Goal: Communication & Community: Participate in discussion

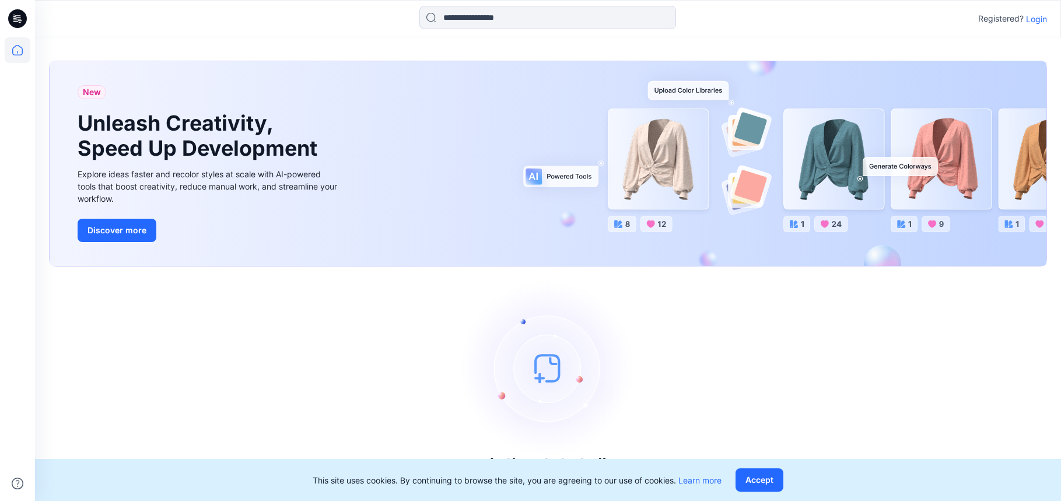
click at [1028, 21] on p "Login" at bounding box center [1036, 19] width 21 height 12
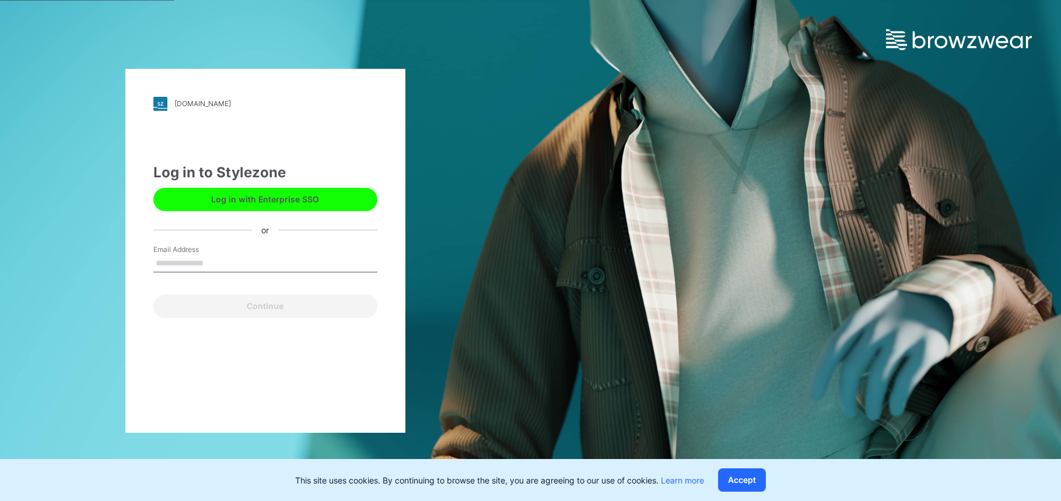
click at [235, 258] on input "Email Address" at bounding box center [265, 263] width 224 height 17
type input "**********"
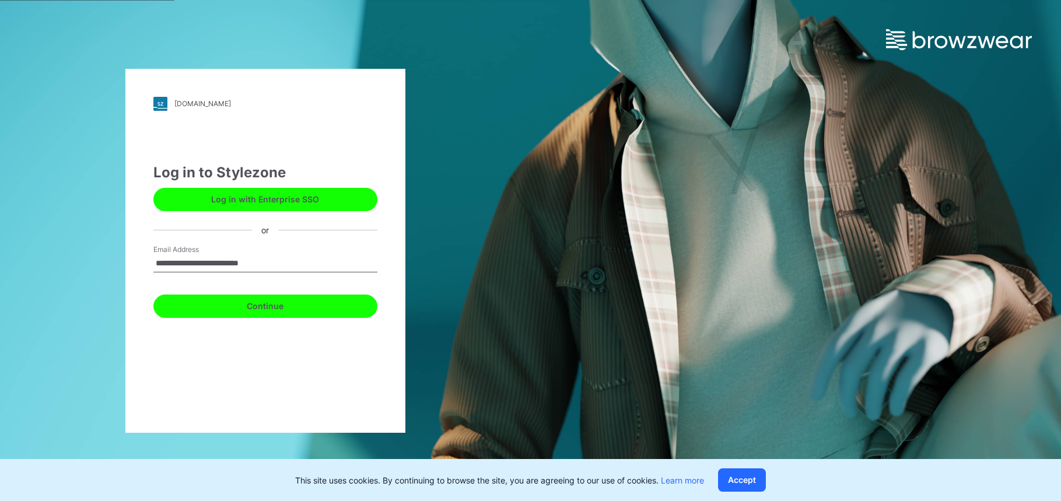
click at [246, 311] on button "Continue" at bounding box center [265, 305] width 224 height 23
click at [218, 307] on button "Continue" at bounding box center [265, 305] width 224 height 23
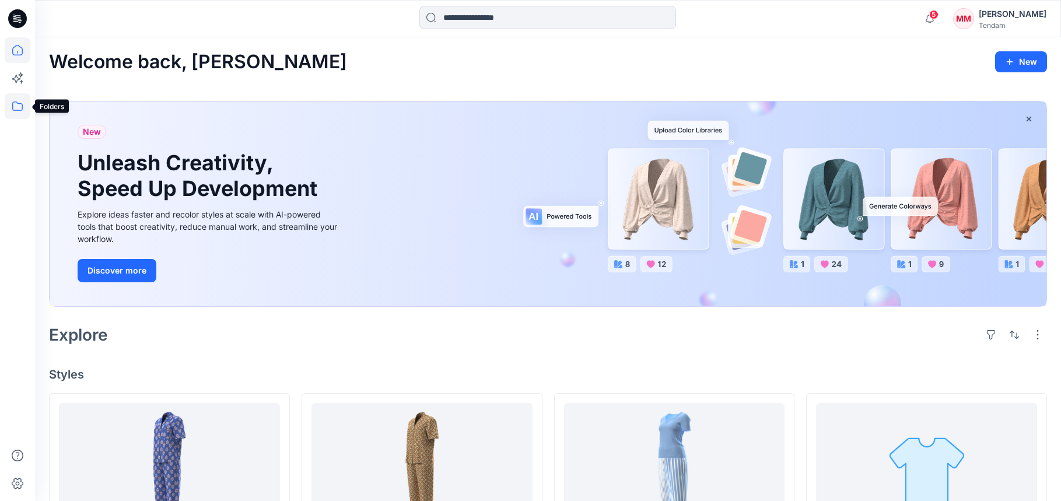
click at [11, 106] on icon at bounding box center [18, 106] width 26 height 26
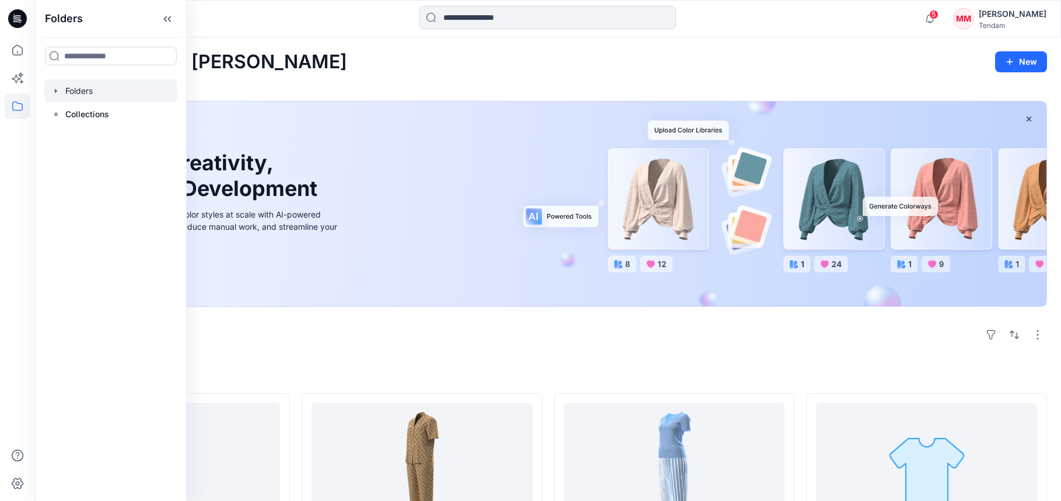
click at [88, 83] on div at bounding box center [110, 90] width 133 height 23
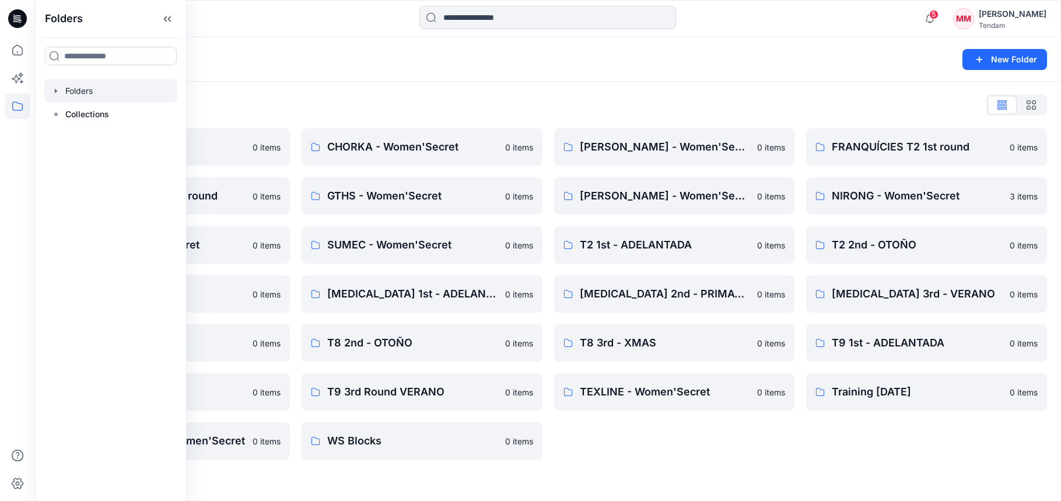
click at [450, 81] on div "Folders New Folder" at bounding box center [548, 59] width 1026 height 44
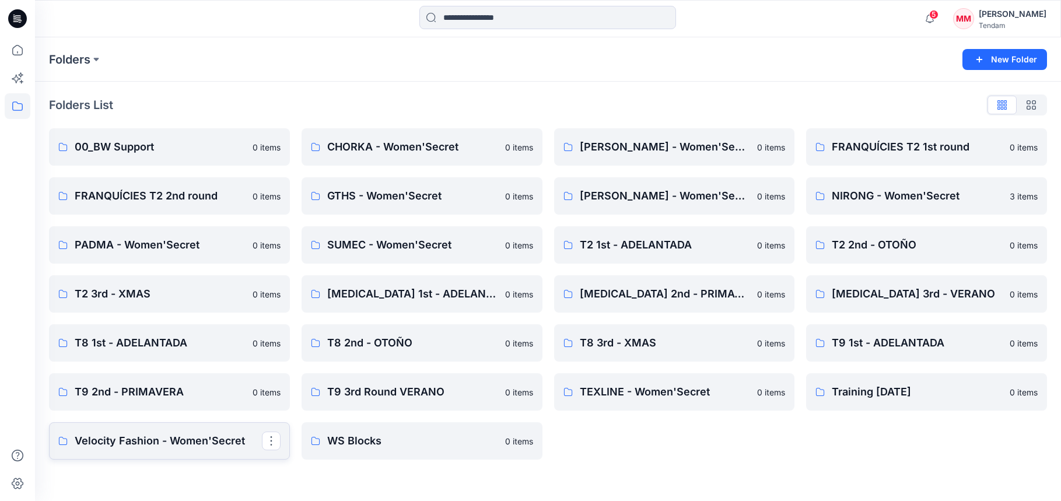
click at [200, 451] on link "Velocity Fashion - Women'Secret" at bounding box center [169, 440] width 241 height 37
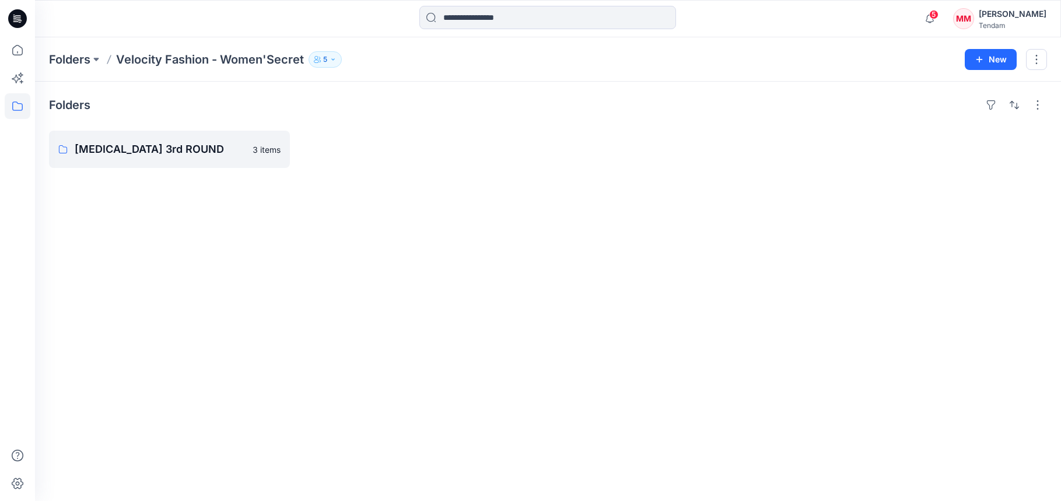
click at [327, 59] on p "5" at bounding box center [325, 59] width 4 height 13
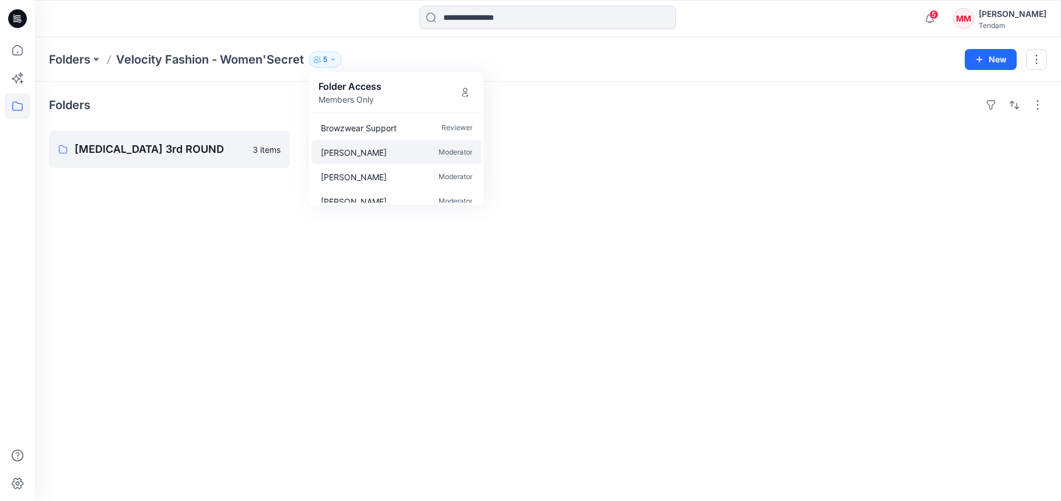
scroll to position [35, 0]
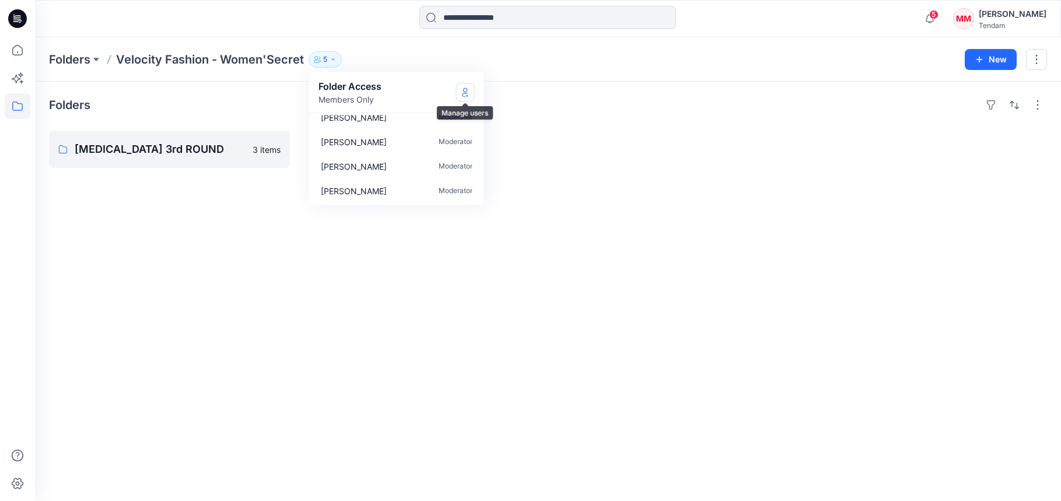
click at [464, 91] on icon "Manage Users" at bounding box center [465, 91] width 5 height 9
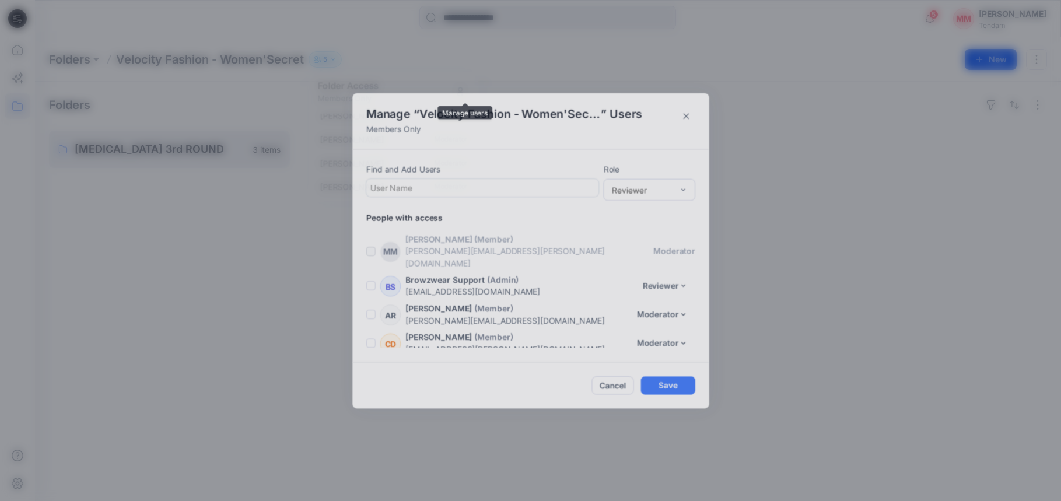
scroll to position [24, 0]
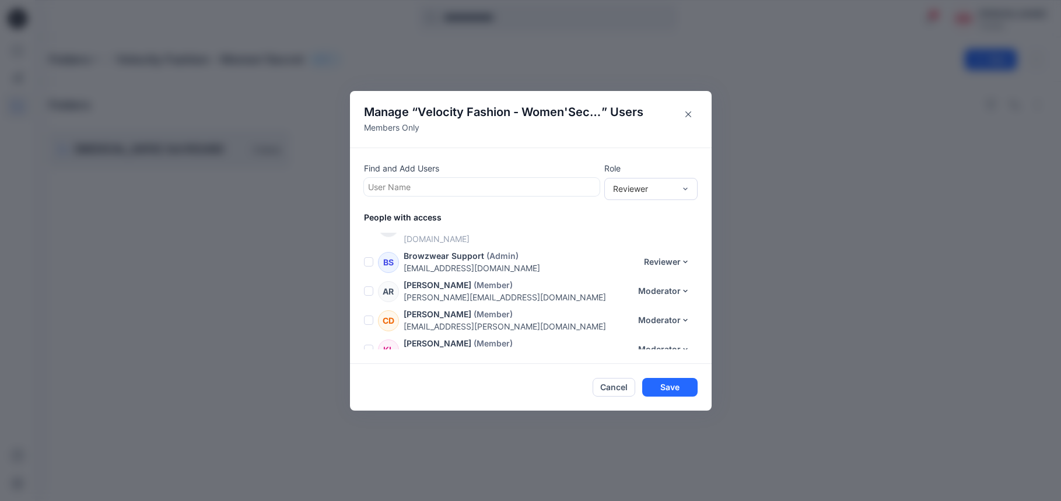
click at [451, 180] on div at bounding box center [481, 187] width 227 height 15
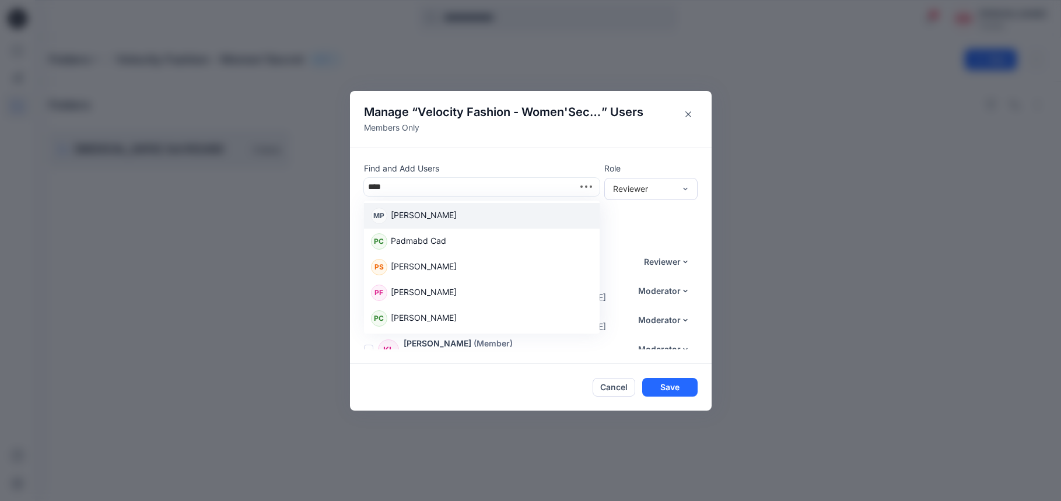
type input "*****"
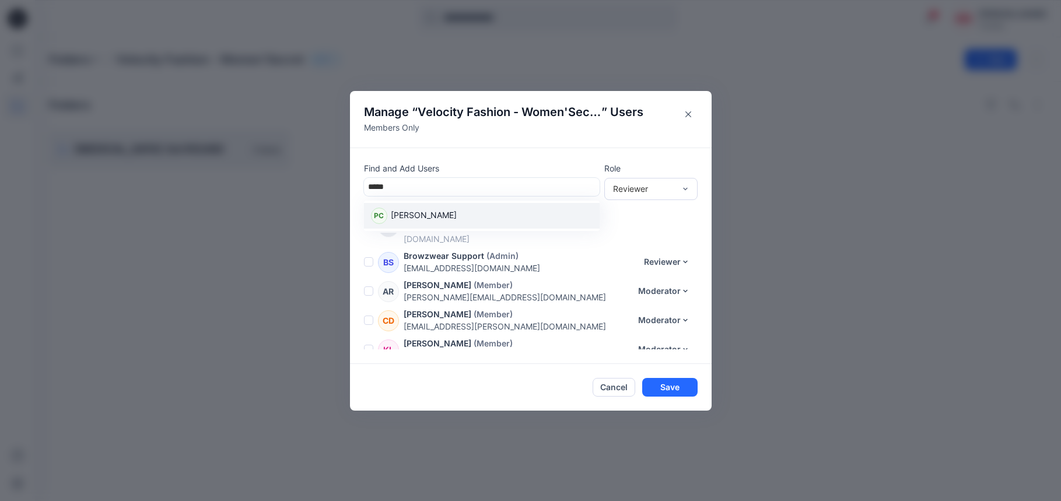
click at [441, 212] on div "PC [PERSON_NAME]" at bounding box center [482, 216] width 222 height 16
click at [655, 180] on div "Reviewer" at bounding box center [650, 188] width 93 height 22
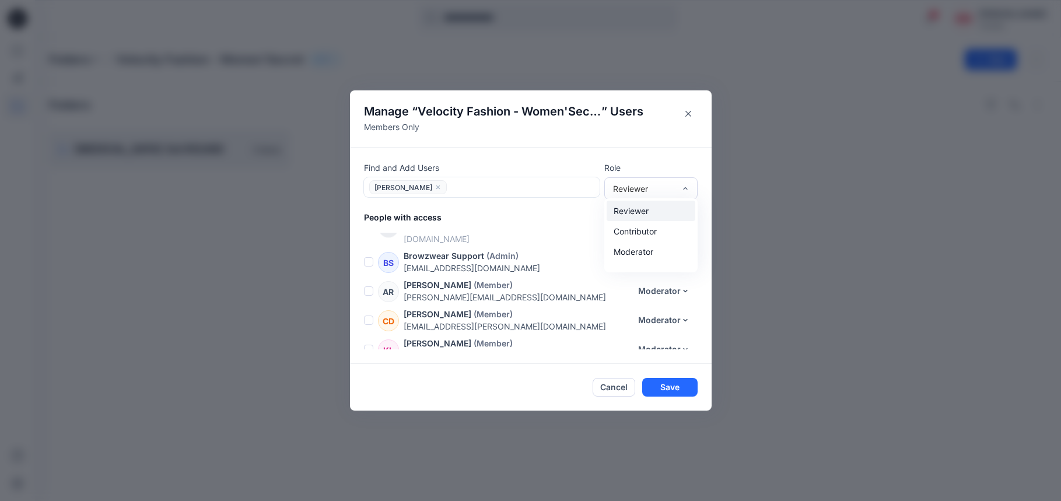
click at [647, 215] on div "Reviewer" at bounding box center [650, 211] width 89 height 20
click at [671, 384] on button "Save" at bounding box center [669, 387] width 55 height 19
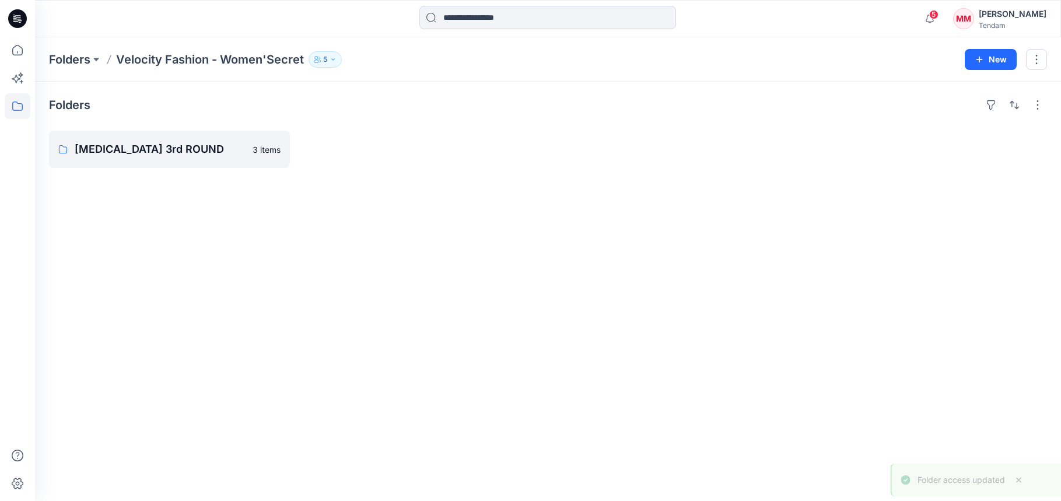
scroll to position [59, 0]
click at [327, 58] on p "6" at bounding box center [325, 59] width 5 height 13
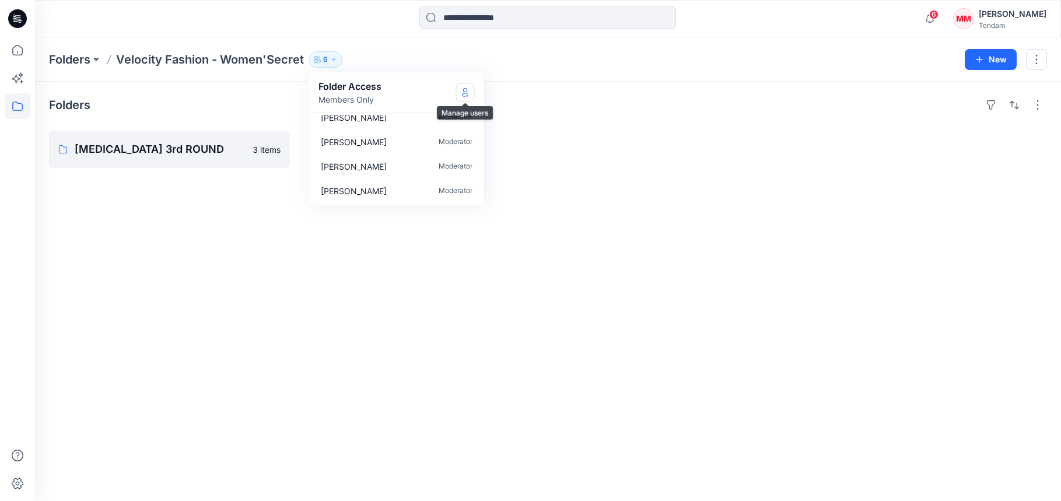
click at [461, 94] on icon "Manage Users" at bounding box center [465, 91] width 9 height 9
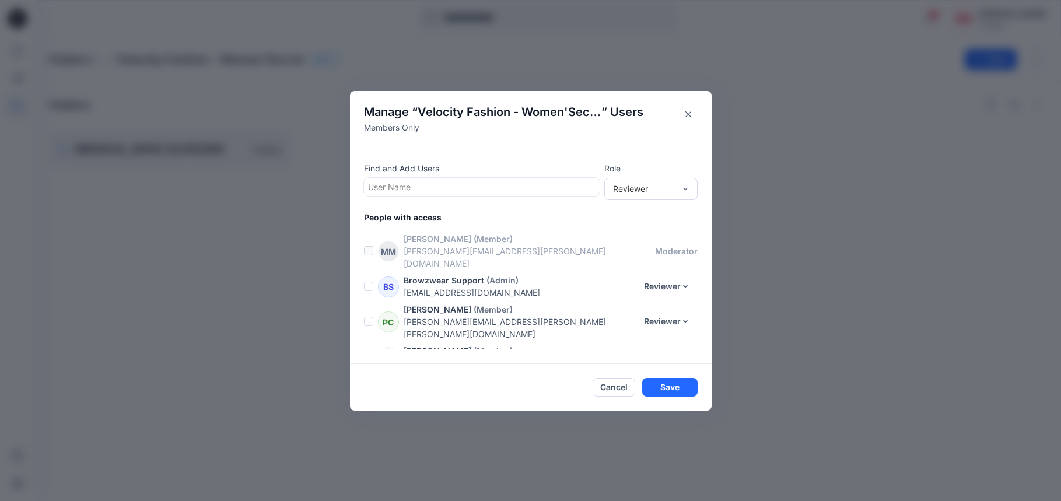
scroll to position [54, 0]
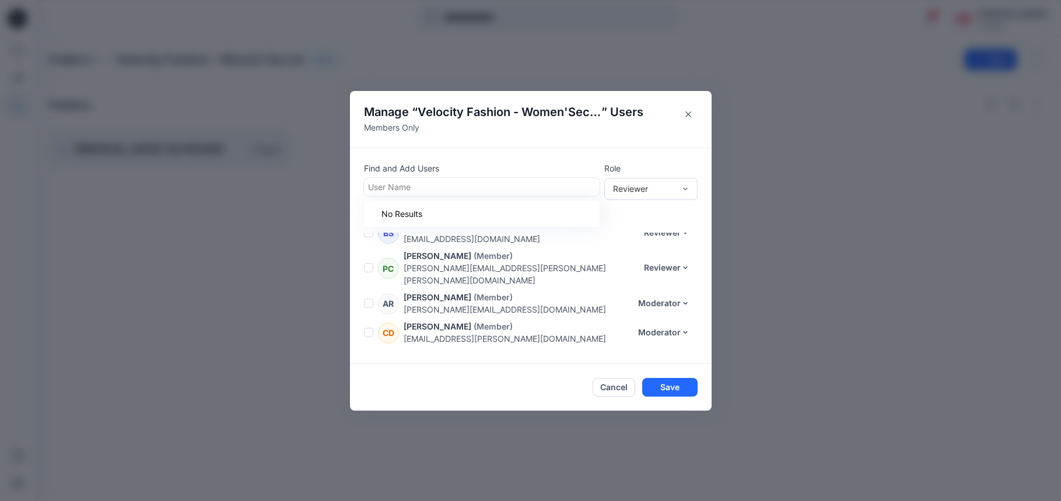
click at [436, 183] on div at bounding box center [481, 187] width 227 height 15
type input "*****"
click at [314, 95] on div "Manage “ Velocity Fashion - Women'Secret ” Users Members Only Find and Add User…" at bounding box center [530, 250] width 1061 height 501
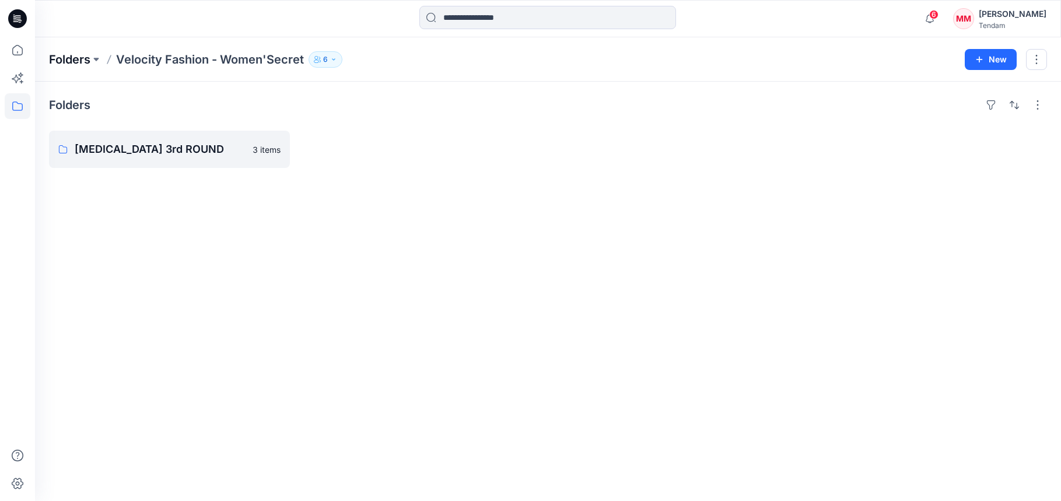
click at [79, 58] on p "Folders" at bounding box center [69, 59] width 41 height 16
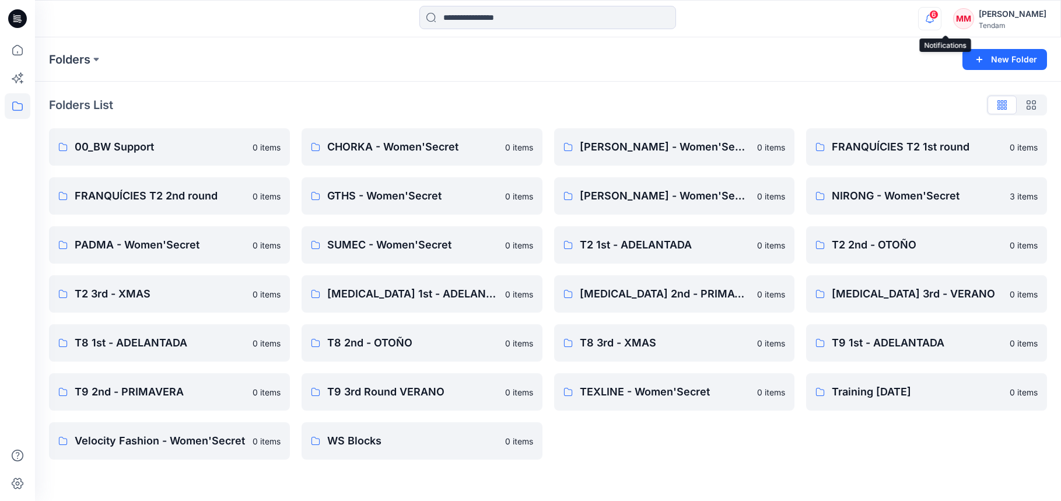
click at [941, 16] on icon "button" at bounding box center [929, 18] width 22 height 23
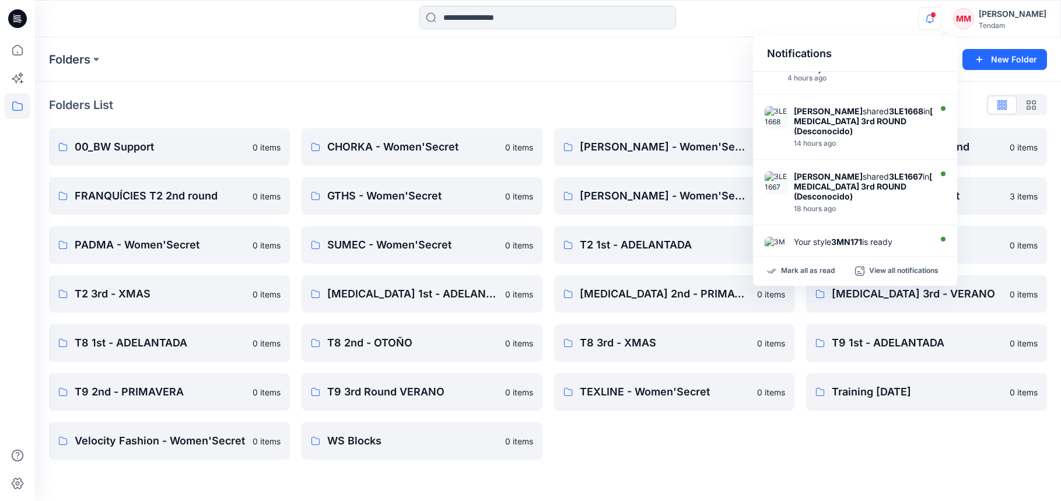
scroll to position [346, 0]
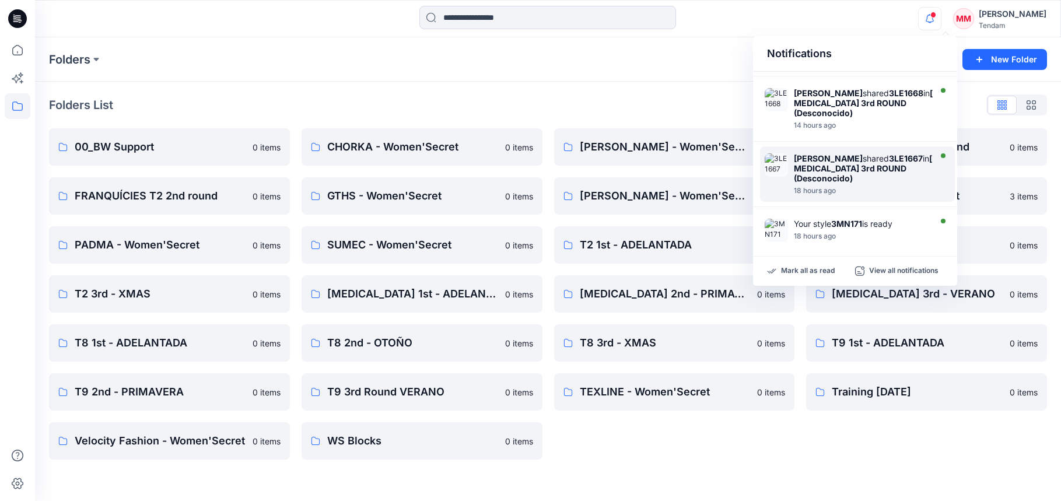
click at [851, 153] on strong "[MEDICAL_DATA] 3rd ROUND (Desconocido)" at bounding box center [863, 168] width 138 height 30
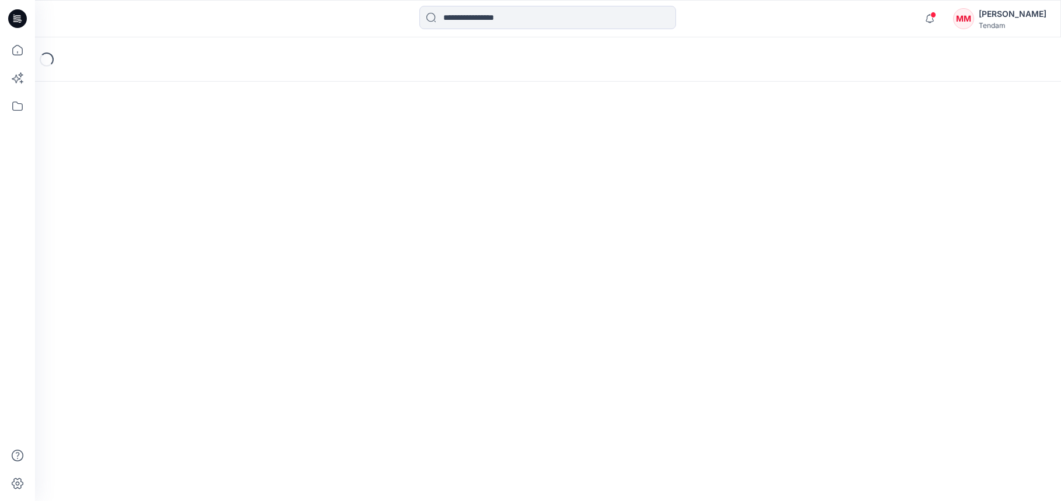
scroll to position [280, 0]
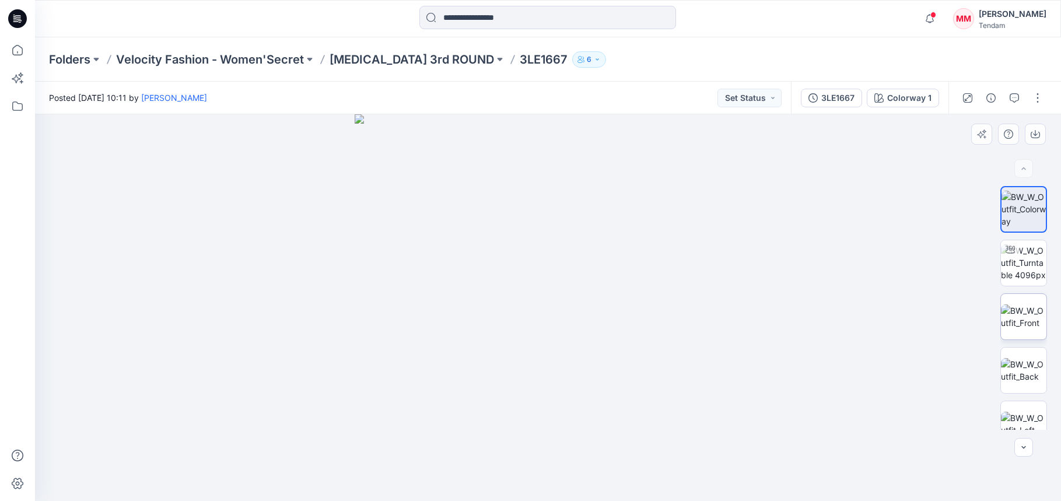
click at [1015, 305] on img at bounding box center [1023, 316] width 45 height 24
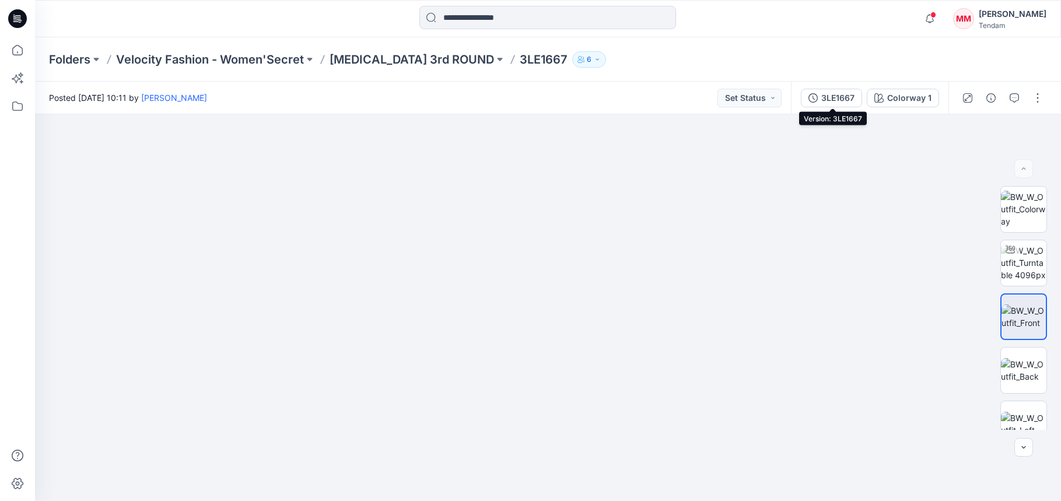
drag, startPoint x: 837, startPoint y: 95, endPoint x: 832, endPoint y: 108, distance: 14.4
click at [836, 95] on div "3LE1667" at bounding box center [837, 98] width 33 height 13
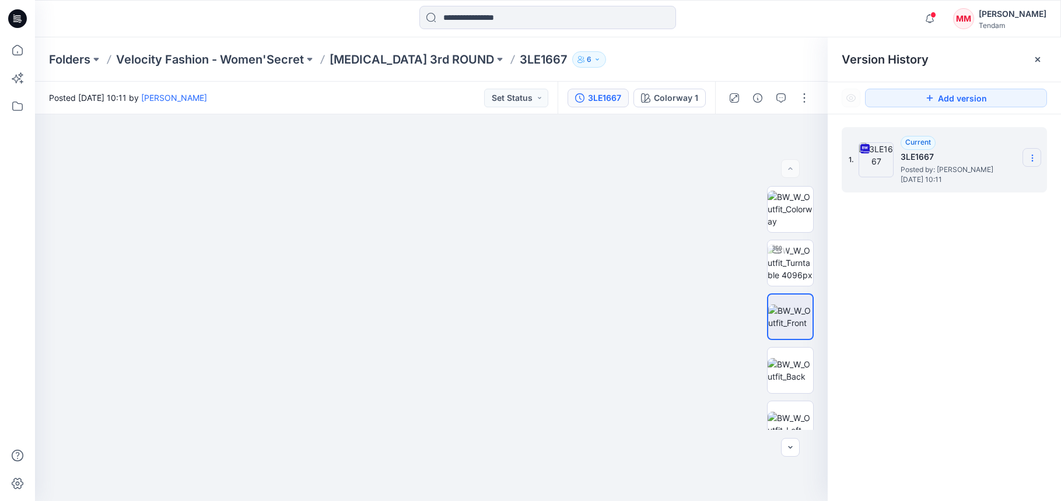
click at [1030, 155] on icon at bounding box center [1031, 157] width 9 height 9
click at [997, 183] on span "Download Source BW File" at bounding box center [972, 181] width 97 height 14
click at [794, 373] on img at bounding box center [789, 370] width 45 height 24
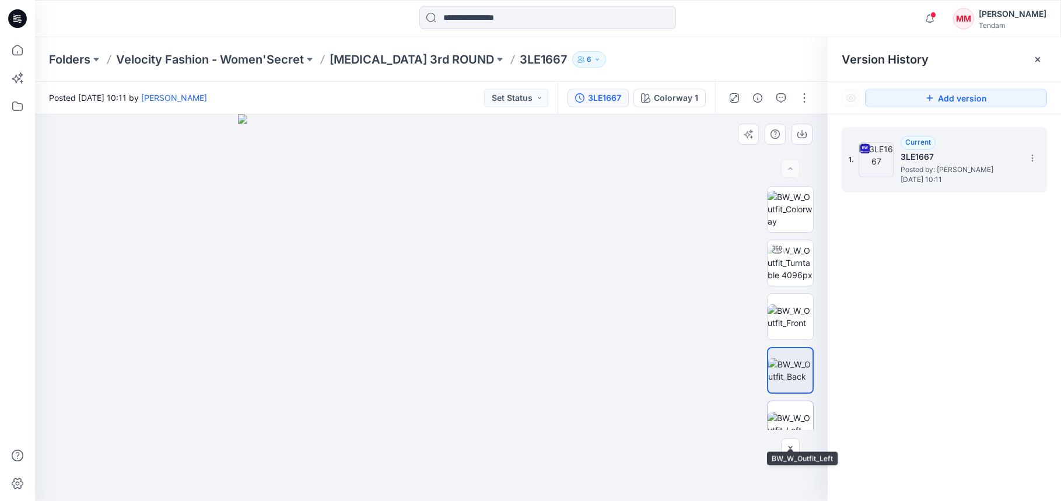
click at [793, 416] on img at bounding box center [789, 424] width 45 height 24
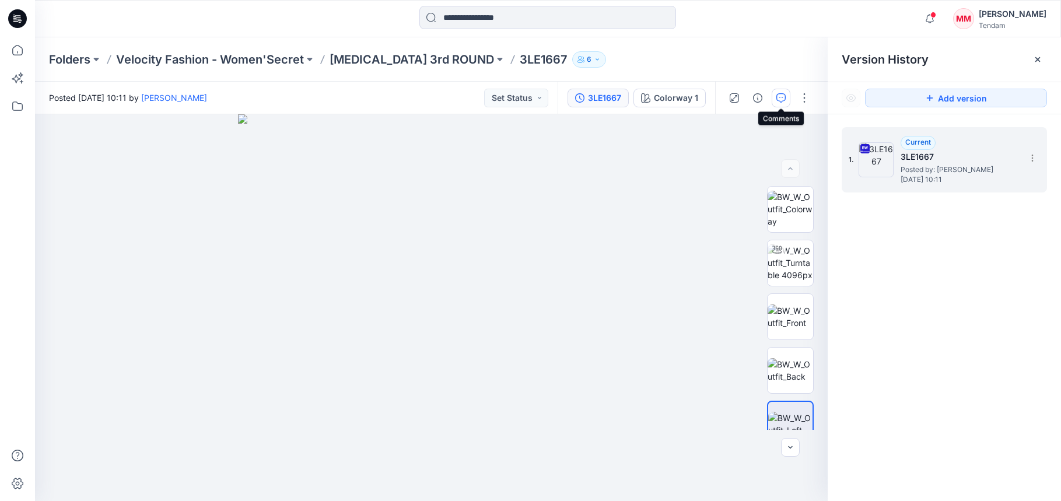
click at [783, 98] on icon "button" at bounding box center [780, 97] width 9 height 9
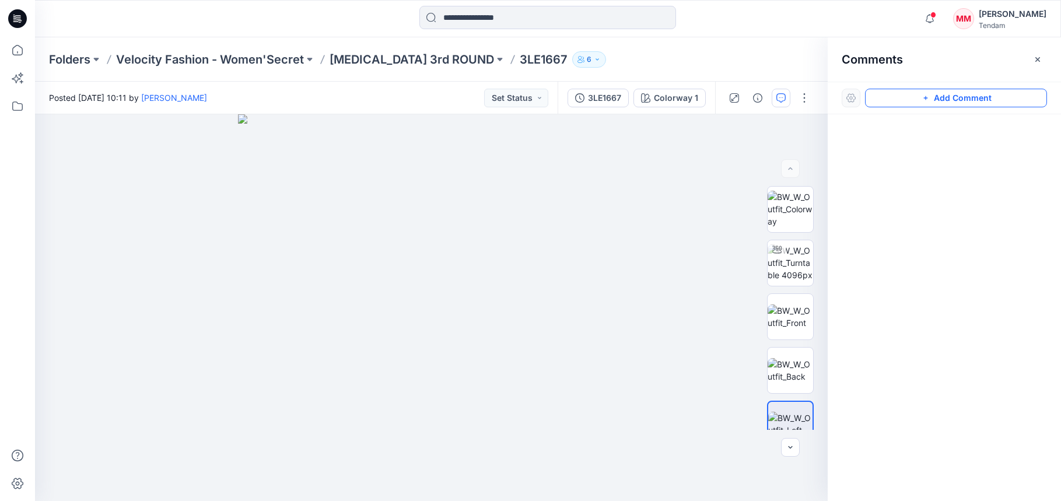
click at [885, 99] on button "Add Comment" at bounding box center [956, 98] width 182 height 19
click at [865, 89] on button "Click on the style to leave a comment" at bounding box center [956, 98] width 182 height 19
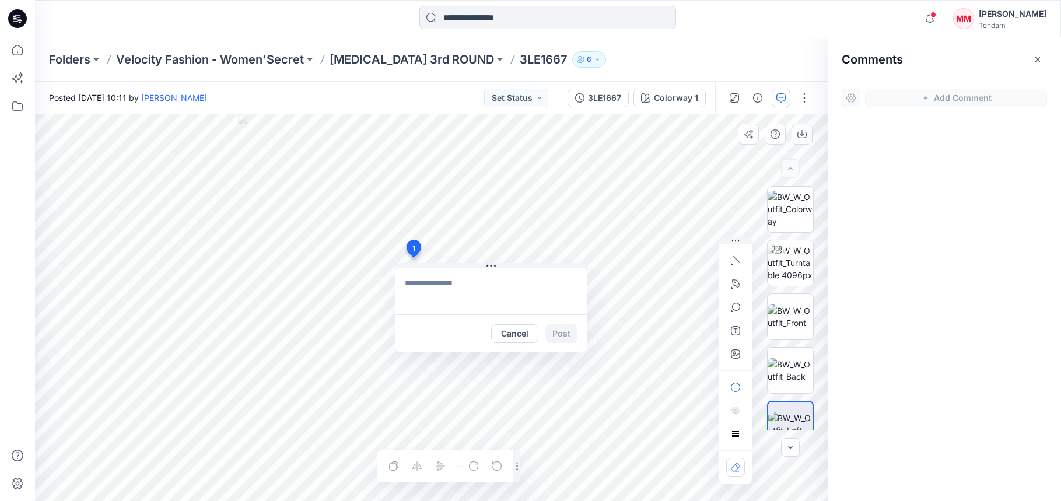
click at [413, 257] on div "1 Cancel Post Layer 1" at bounding box center [431, 307] width 792 height 387
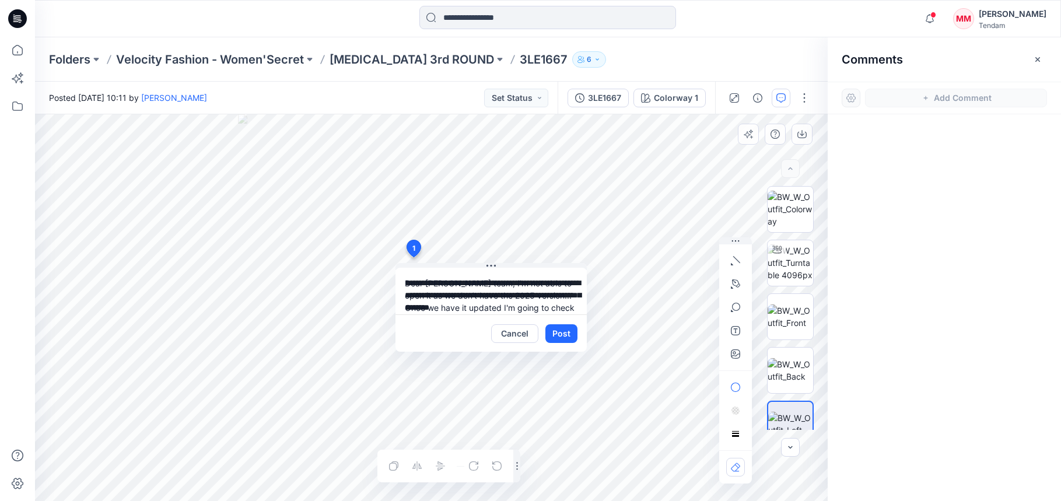
scroll to position [10, 0]
type textarea "**********"
click at [565, 330] on button "Post" at bounding box center [561, 333] width 32 height 19
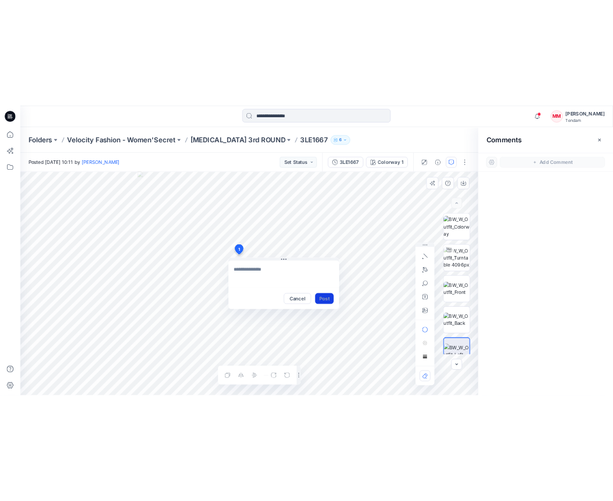
scroll to position [0, 0]
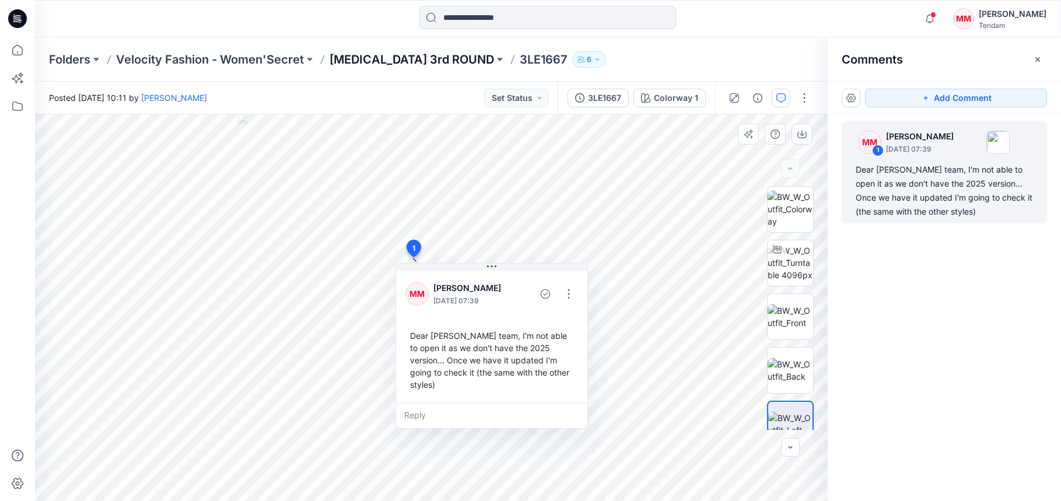
click at [381, 61] on p "[MEDICAL_DATA] 3rd ROUND" at bounding box center [411, 59] width 164 height 16
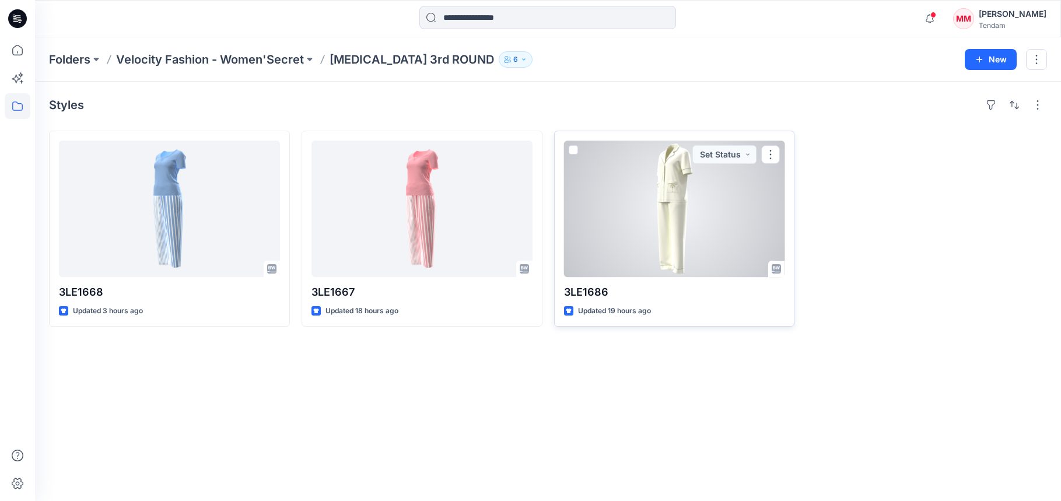
click at [684, 211] on div at bounding box center [674, 209] width 221 height 136
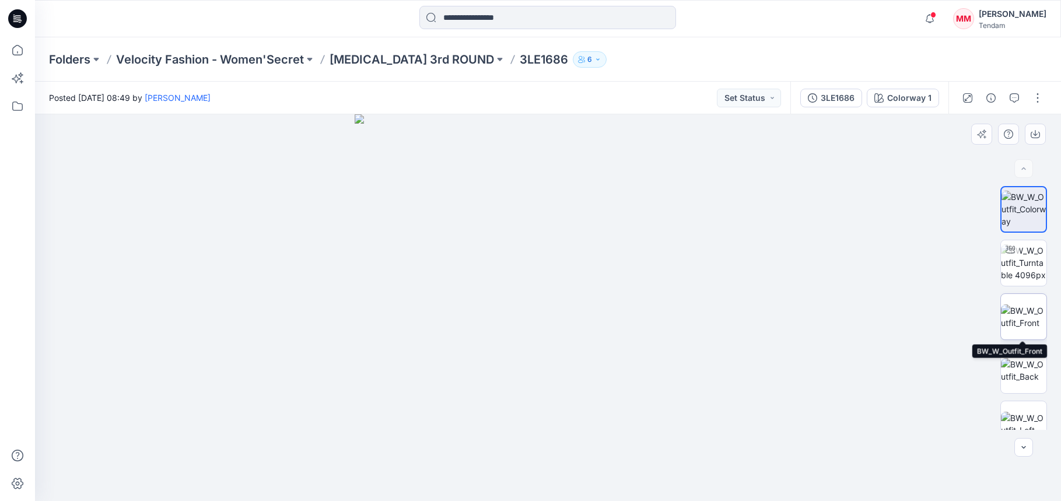
click at [1017, 315] on img at bounding box center [1023, 316] width 45 height 24
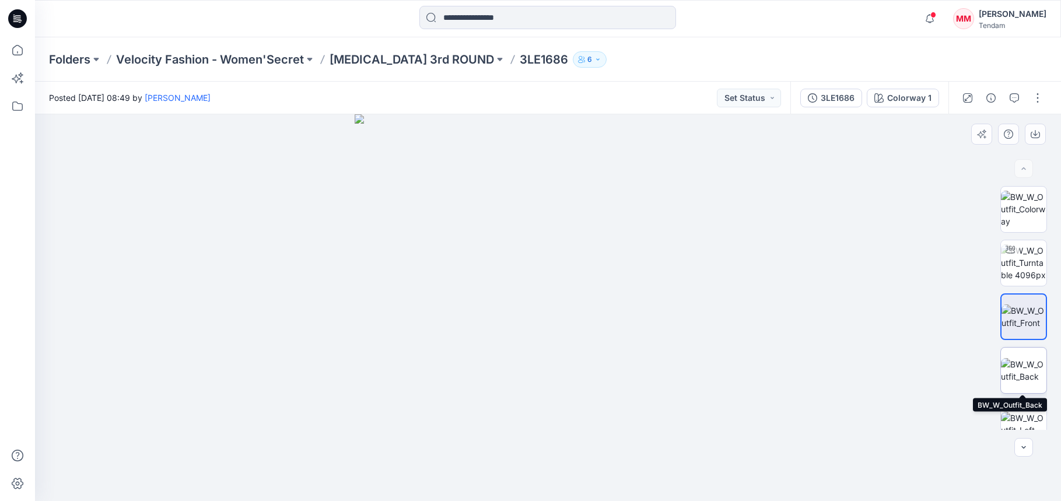
click at [1022, 363] on img at bounding box center [1023, 370] width 45 height 24
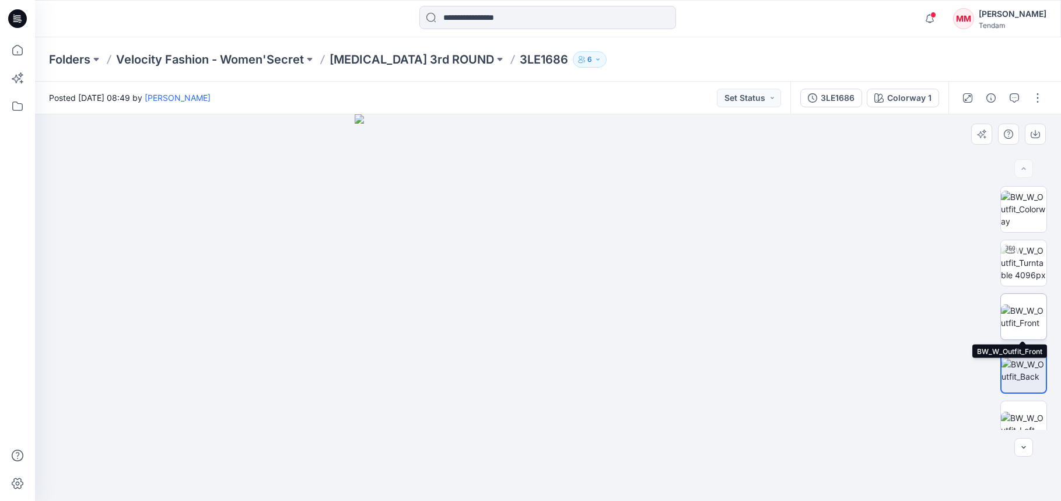
click at [1020, 323] on img at bounding box center [1023, 316] width 45 height 24
drag, startPoint x: 567, startPoint y: 177, endPoint x: 575, endPoint y: 401, distance: 223.5
drag, startPoint x: 612, startPoint y: 236, endPoint x: 626, endPoint y: 237, distance: 14.0
click at [626, 237] on img at bounding box center [569, 15] width 2021 height 972
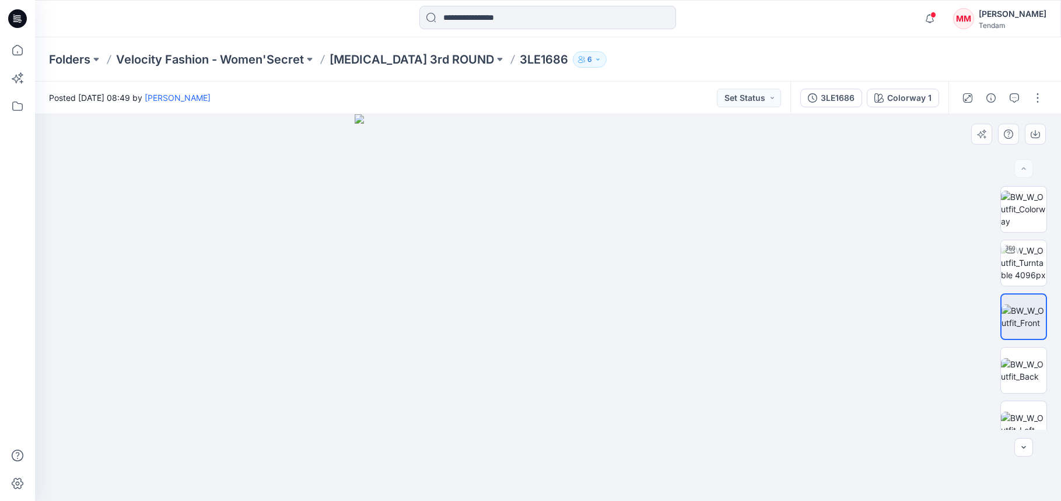
click at [1060, 150] on div at bounding box center [548, 307] width 1026 height 387
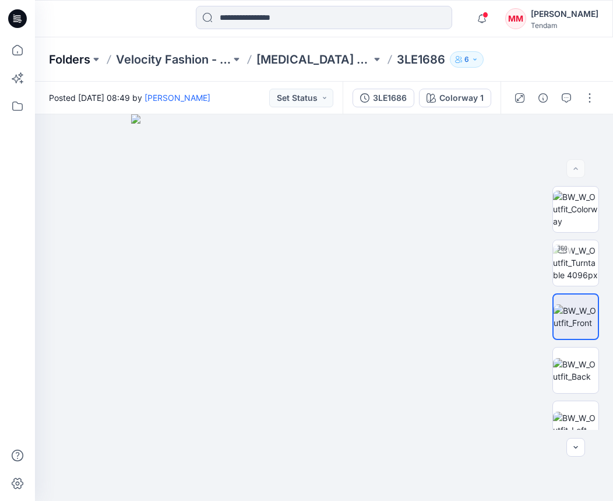
click at [73, 59] on p "Folders" at bounding box center [69, 59] width 41 height 16
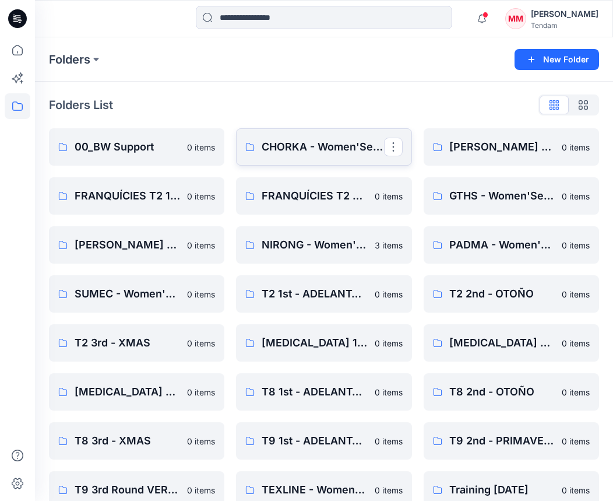
click at [271, 131] on link "CHORKA - Women'Secret" at bounding box center [324, 146] width 176 height 37
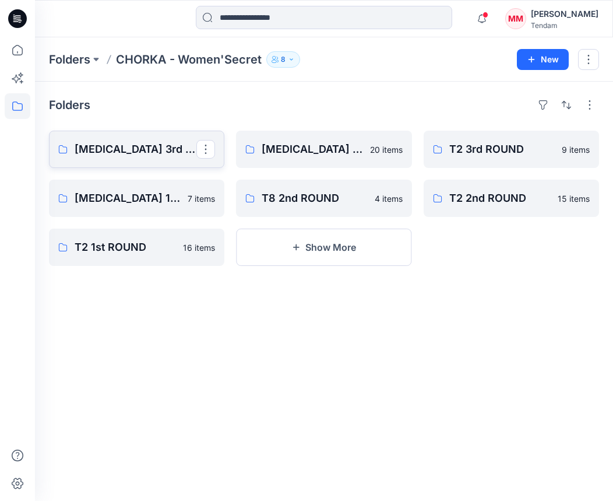
click at [156, 157] on p "[MEDICAL_DATA] 3rd ROUND" at bounding box center [136, 149] width 122 height 16
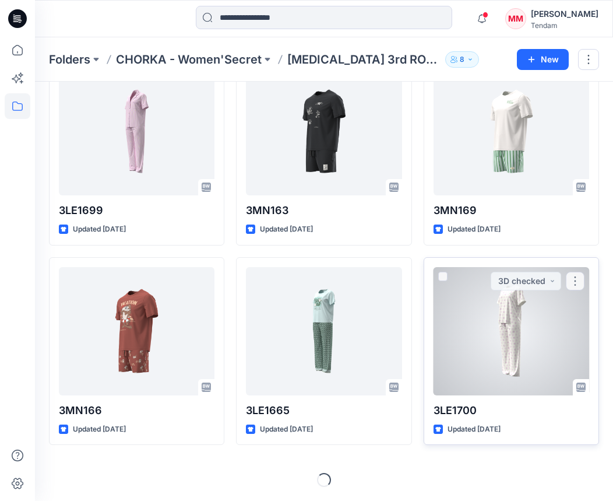
scroll to position [631, 0]
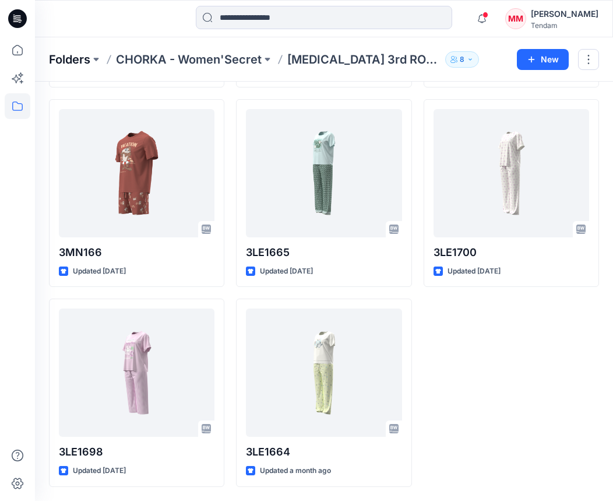
click at [60, 59] on p "Folders" at bounding box center [69, 59] width 41 height 16
